Goal: Submit feedback/report problem

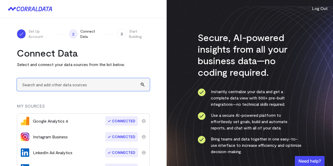
click at [75, 90] on input "text" at bounding box center [83, 84] width 133 height 13
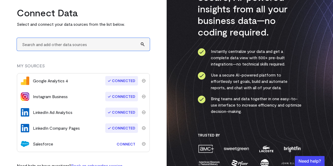
scroll to position [54, 0]
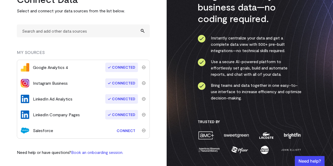
click at [121, 130] on link "Connect" at bounding box center [126, 131] width 24 height 10
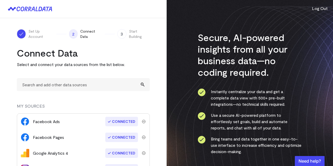
scroll to position [19, 0]
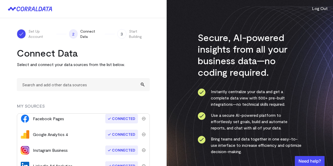
click at [315, 160] on div "button" at bounding box center [310, 161] width 30 height 10
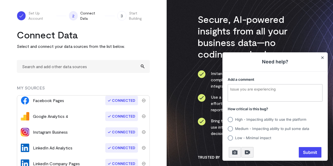
scroll to position [0, 0]
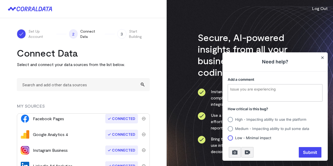
drag, startPoint x: 234, startPoint y: 140, endPoint x: 228, endPoint y: 137, distance: 6.1
click at [228, 137] on icon at bounding box center [230, 138] width 5 height 6
click at [228, 138] on input "Low - Minimal impact" at bounding box center [228, 138] width 0 height 0
click at [254, 93] on textarea "Add a comment" at bounding box center [275, 93] width 94 height 17
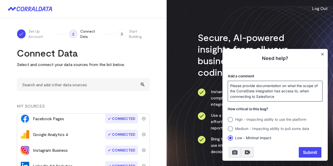
type textarea "Please provide documentation on what the scope of the CorralData integration ha…"
click at [304, 153] on span "Submit" at bounding box center [310, 152] width 23 height 11
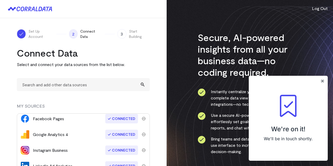
click at [324, 81] on icon "Close" at bounding box center [322, 81] width 3 height 3
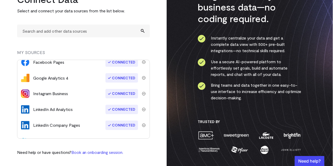
scroll to position [32, 0]
